Goal: Task Accomplishment & Management: Use online tool/utility

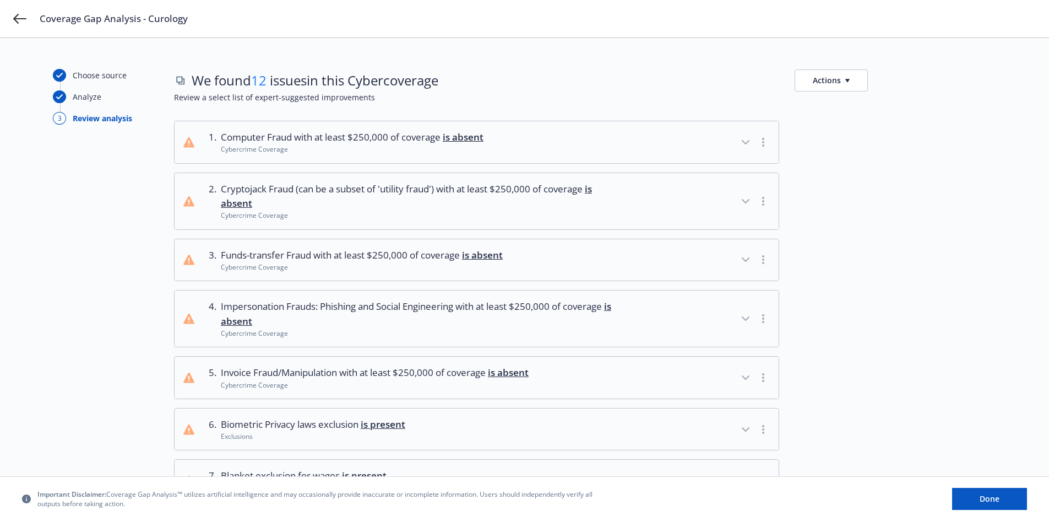
scroll to position [363, 0]
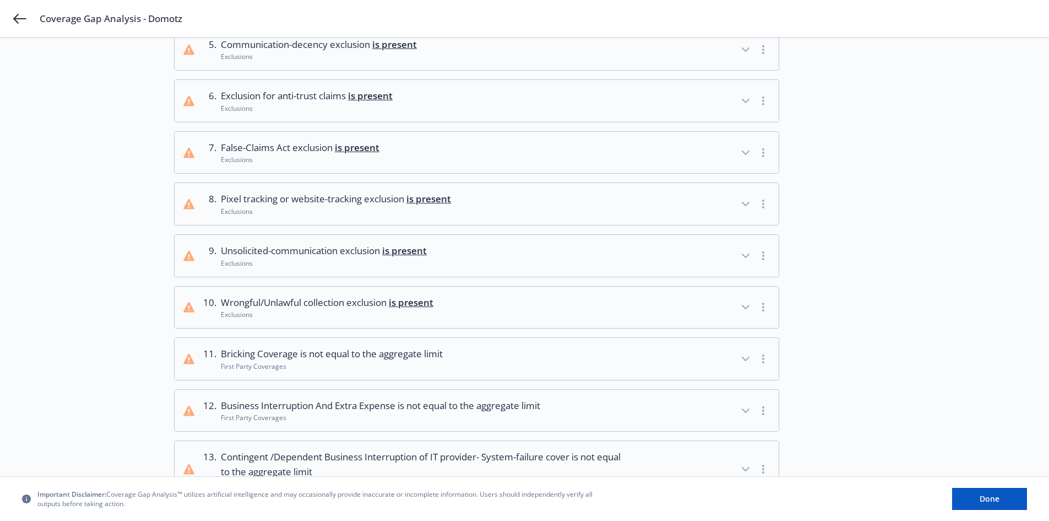
scroll to position [331, 0]
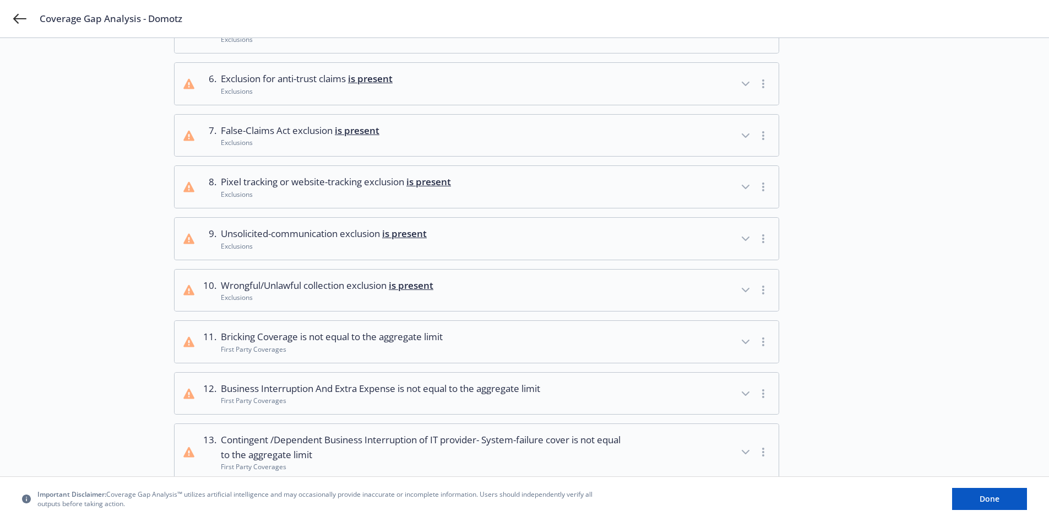
click at [742, 186] on icon "button" at bounding box center [745, 186] width 13 height 13
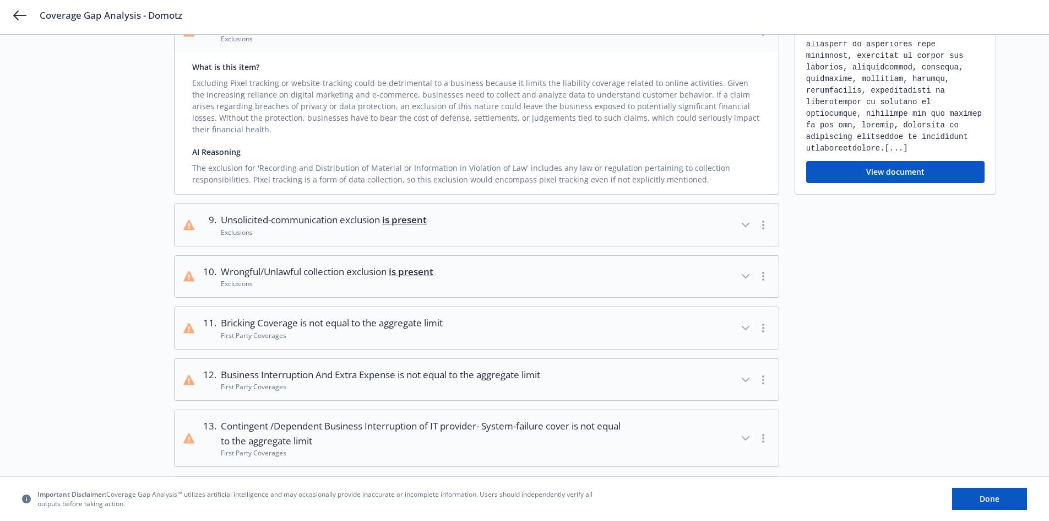
scroll to position [496, 0]
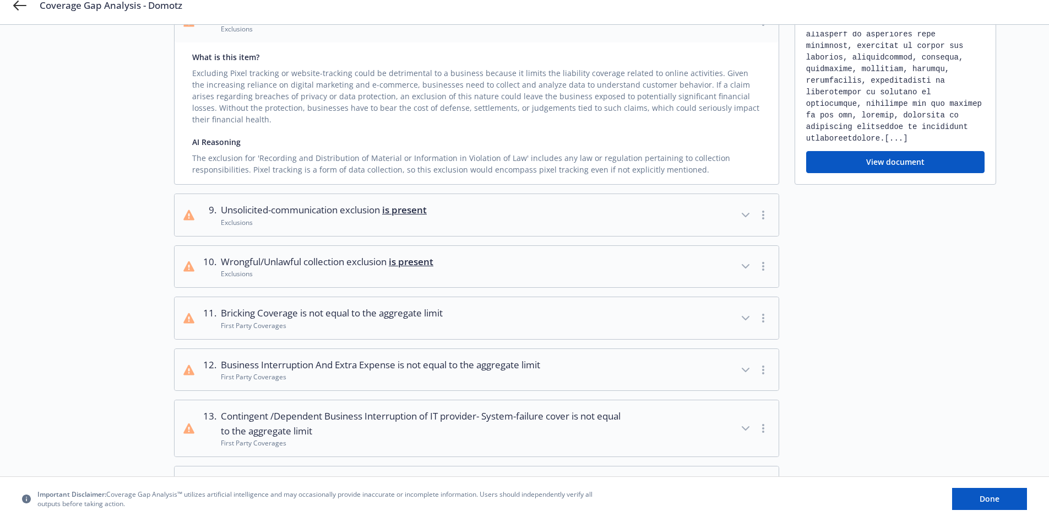
click at [746, 267] on icon "button" at bounding box center [746, 265] width 7 height 3
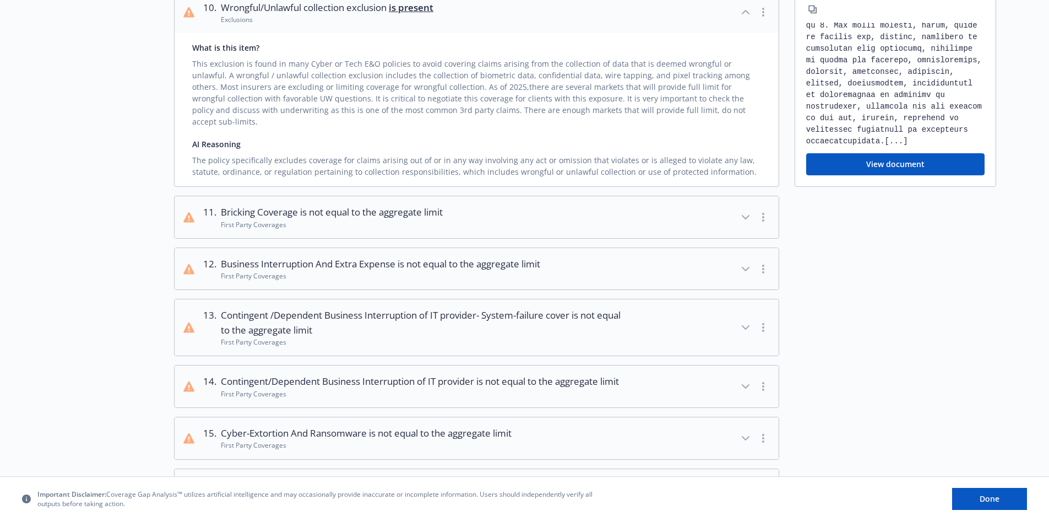
scroll to position [826, 0]
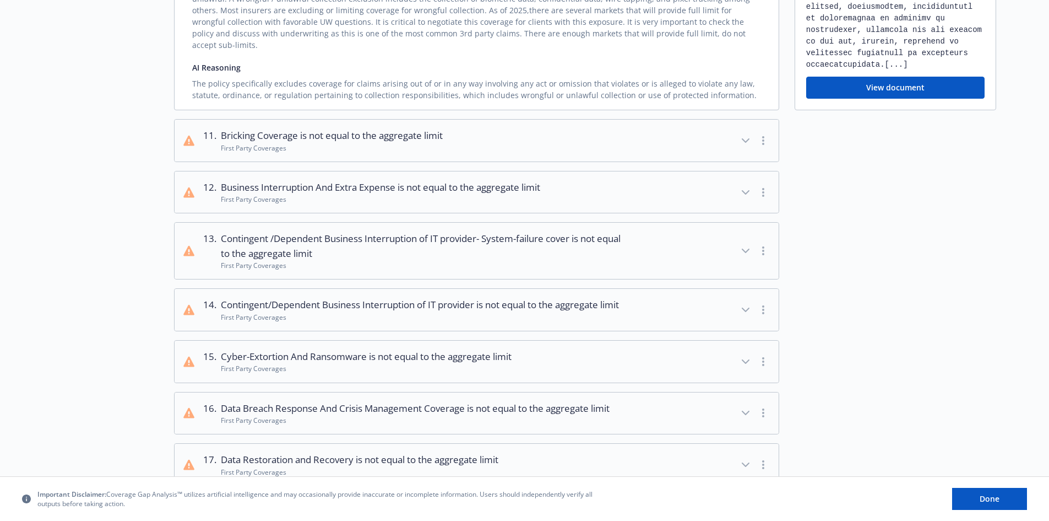
click at [745, 134] on icon "button" at bounding box center [745, 140] width 13 height 13
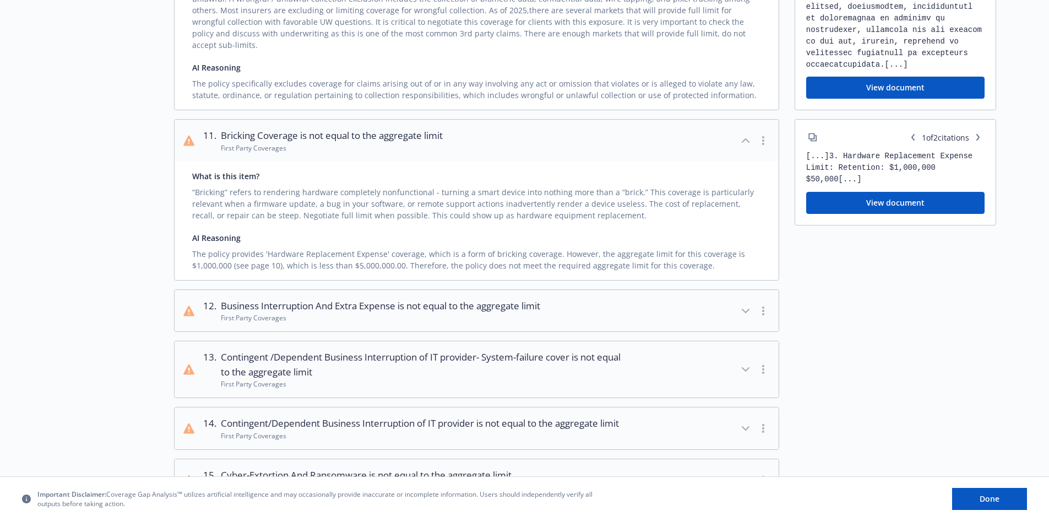
click at [741, 304] on icon "button" at bounding box center [745, 310] width 13 height 13
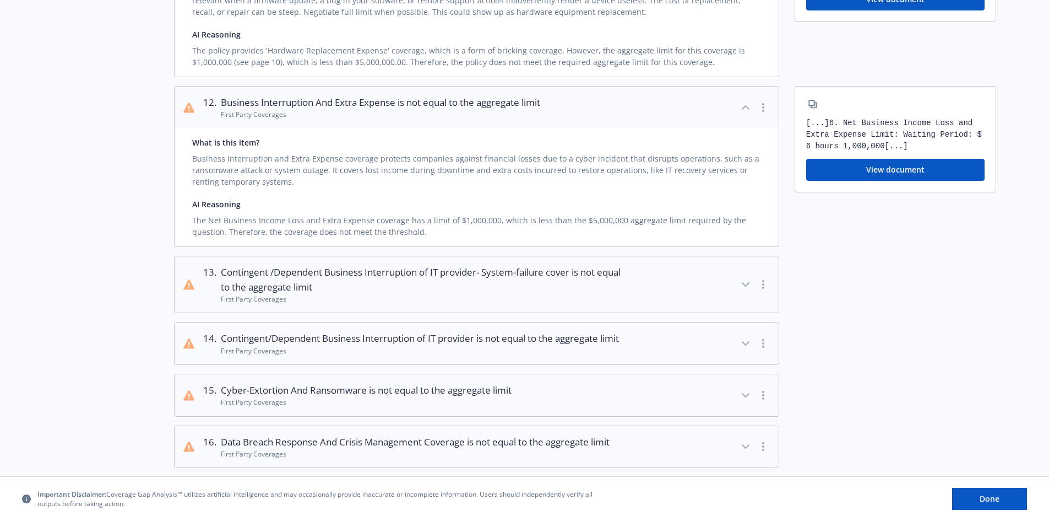
scroll to position [1047, 0]
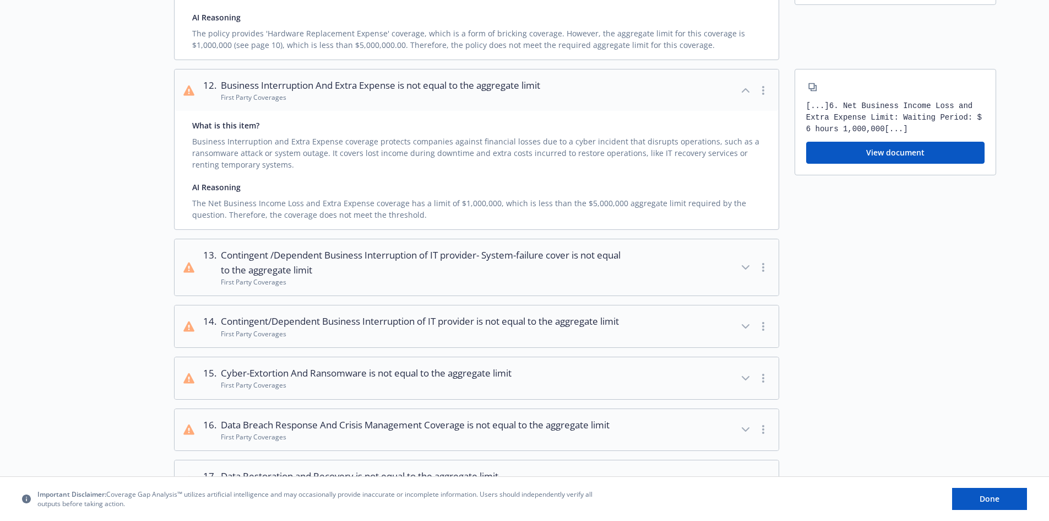
click at [746, 261] on icon "button" at bounding box center [745, 267] width 13 height 13
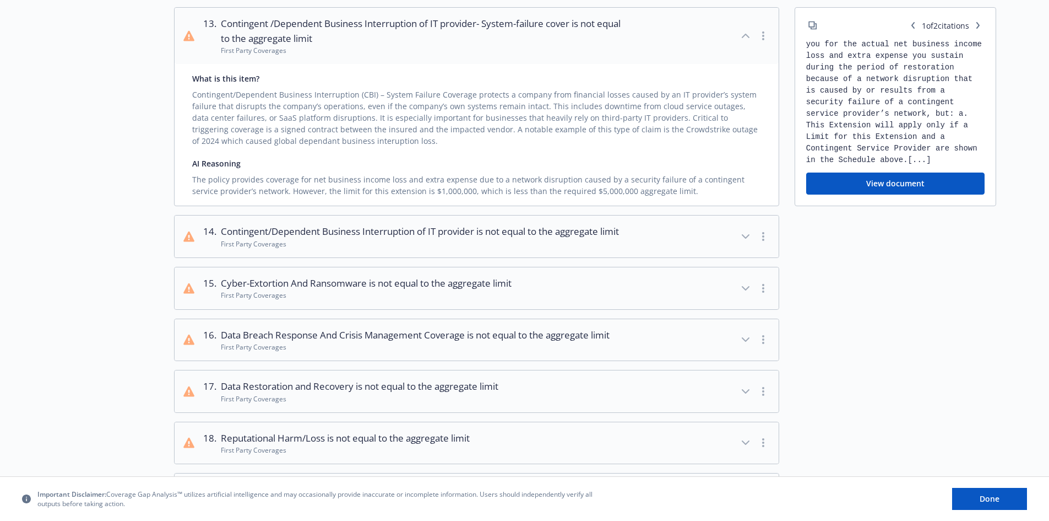
scroll to position [1377, 0]
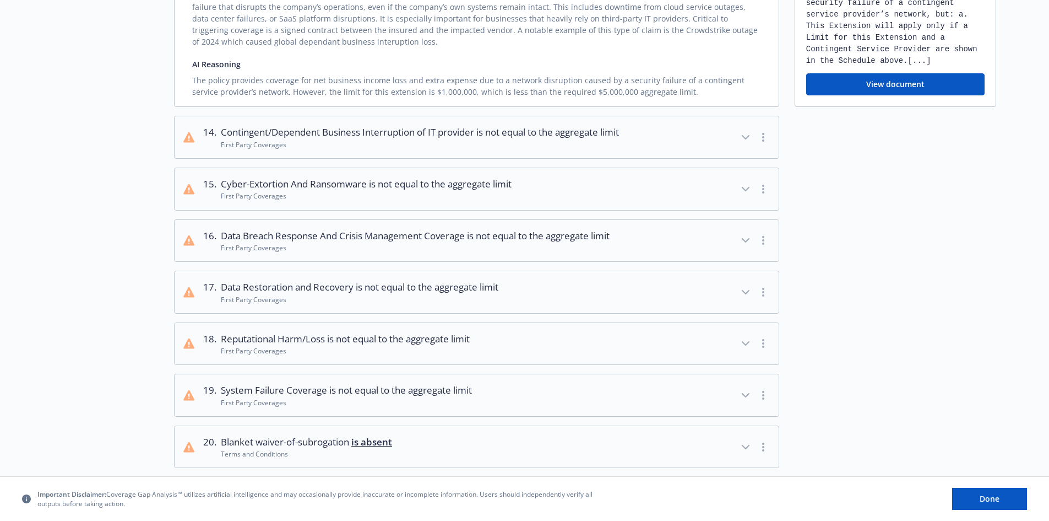
click at [744, 192] on icon "button" at bounding box center [745, 188] width 13 height 13
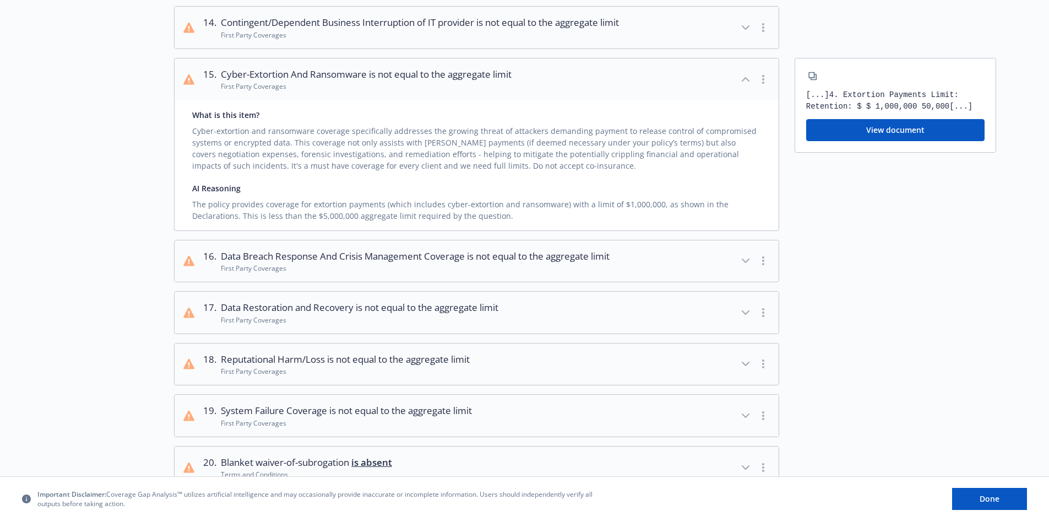
scroll to position [1487, 0]
click at [744, 262] on icon "button" at bounding box center [746, 259] width 7 height 3
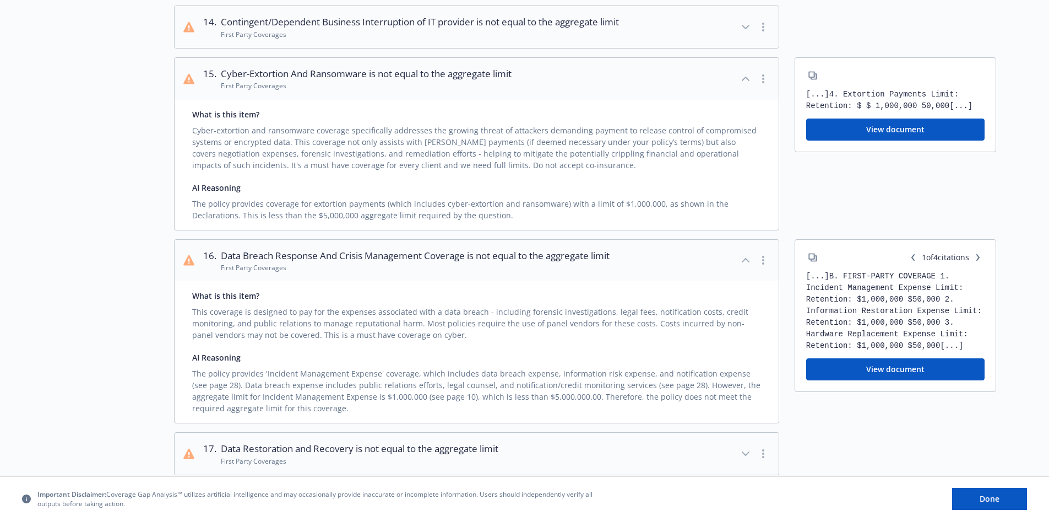
scroll to position [1708, 0]
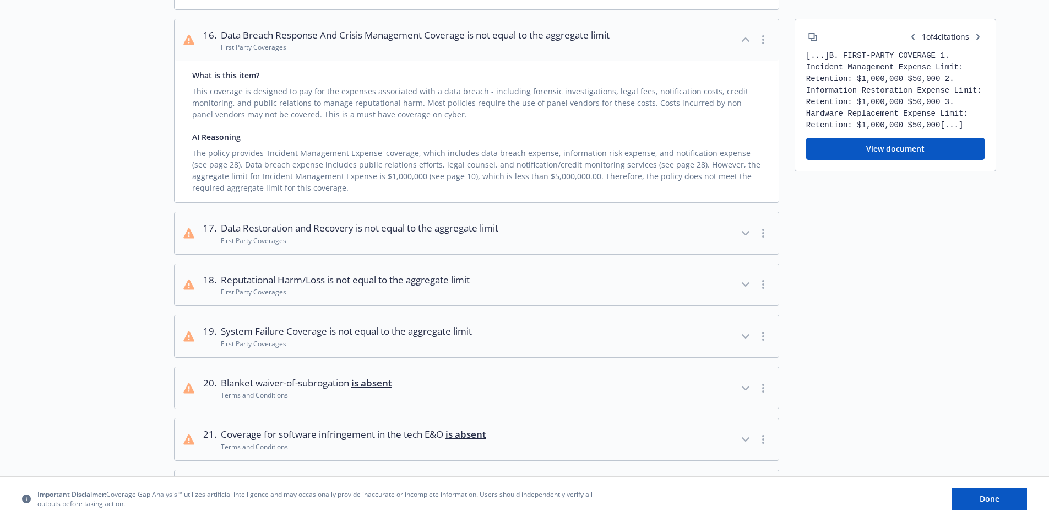
click at [741, 234] on icon "button" at bounding box center [745, 232] width 13 height 13
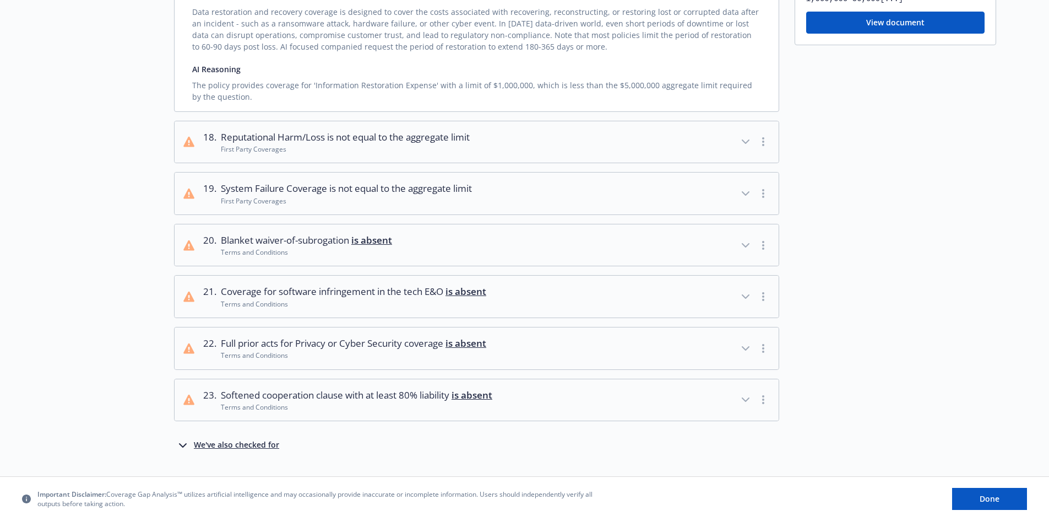
scroll to position [1983, 0]
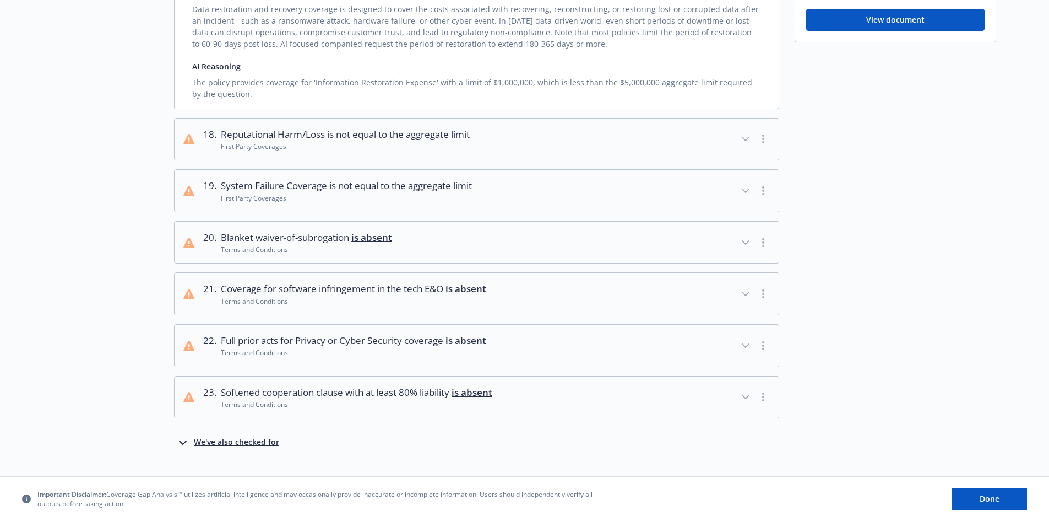
click at [744, 192] on icon "button" at bounding box center [746, 190] width 7 height 3
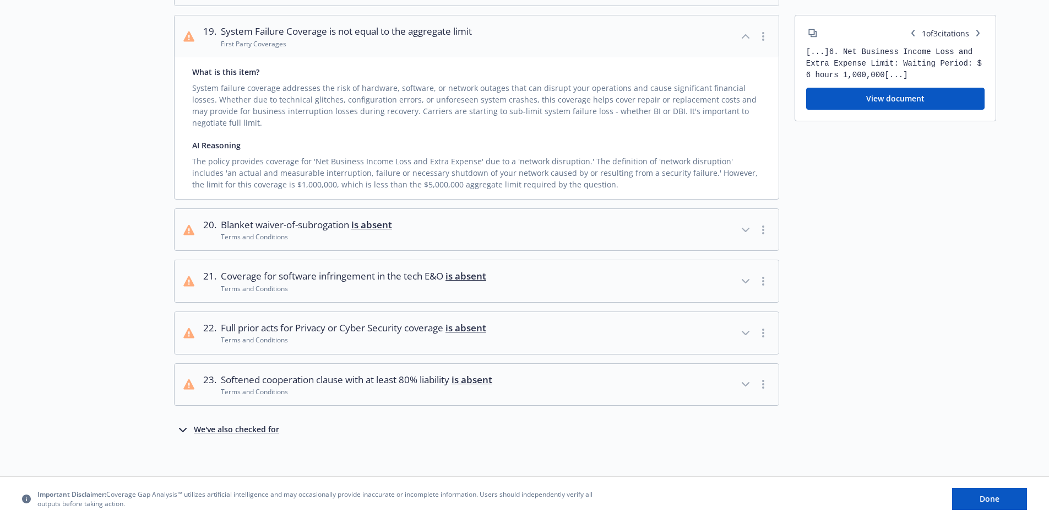
scroll to position [2138, 0]
